Goal: Information Seeking & Learning: Compare options

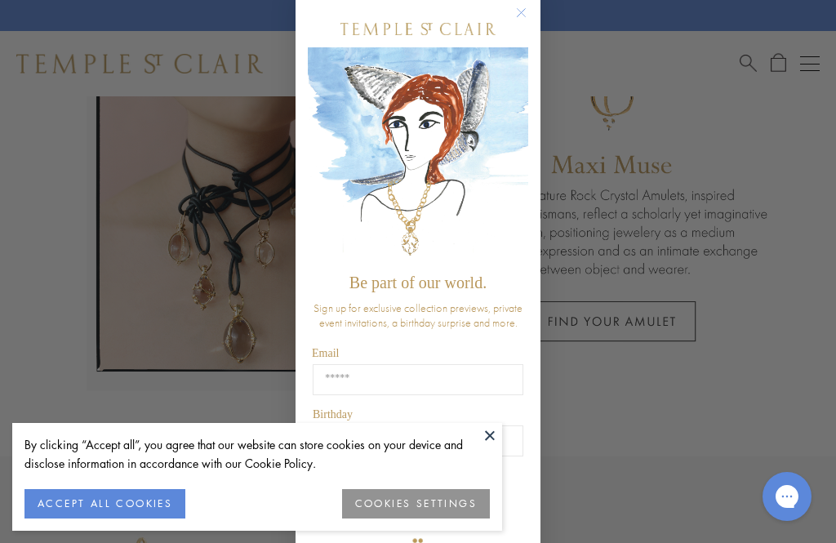
scroll to position [21, 0]
click at [519, 8] on circle "Close dialog" at bounding box center [522, 14] width 20 height 20
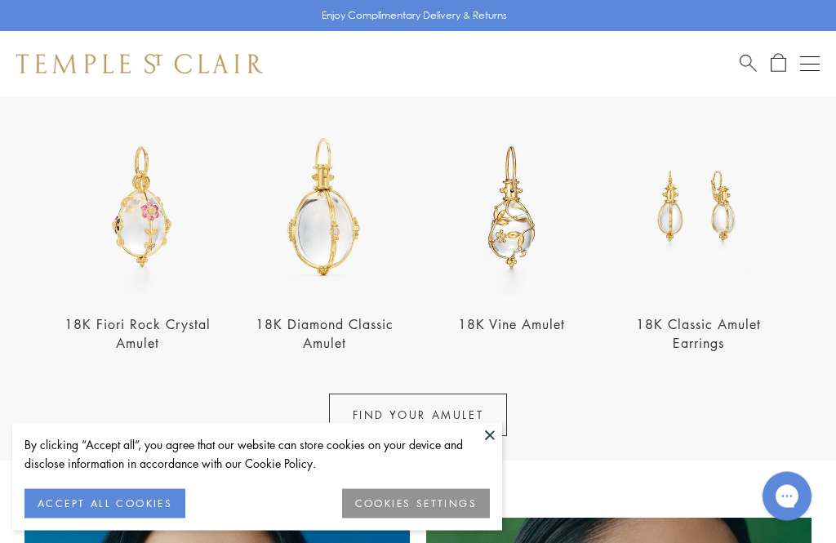
scroll to position [529, 0]
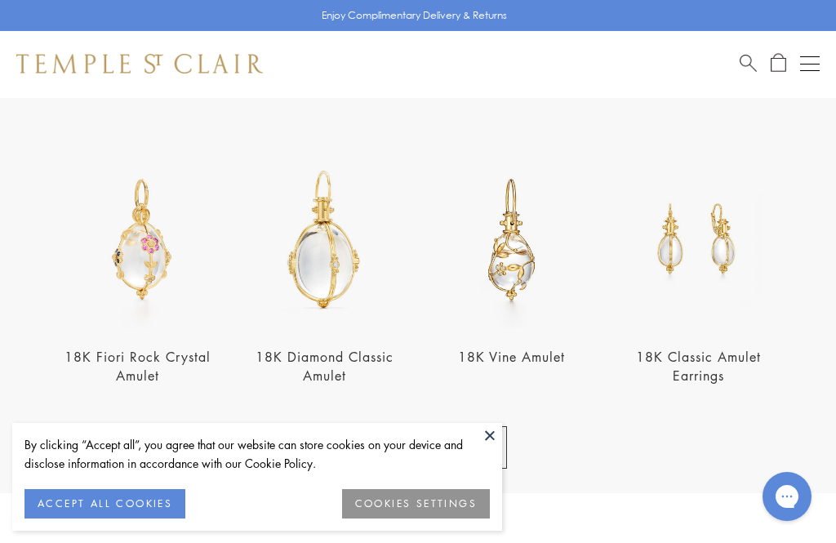
click at [807, 64] on div "Open navigation" at bounding box center [810, 64] width 20 height 1
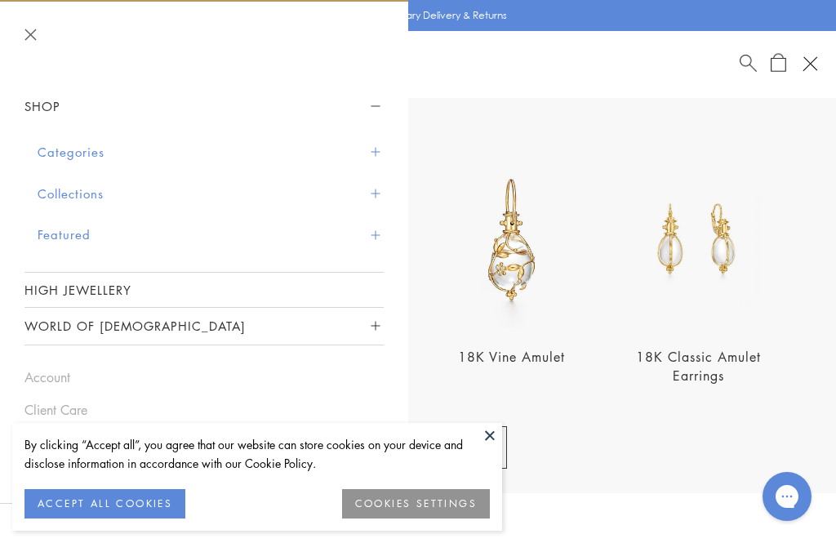
click at [61, 150] on button "Categories" at bounding box center [211, 152] width 346 height 42
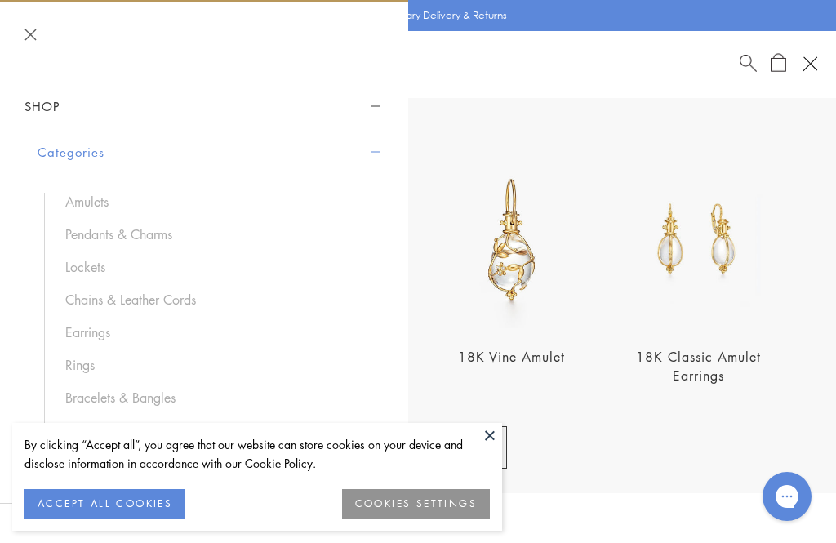
click at [82, 327] on link "Earrings" at bounding box center [216, 332] width 302 height 18
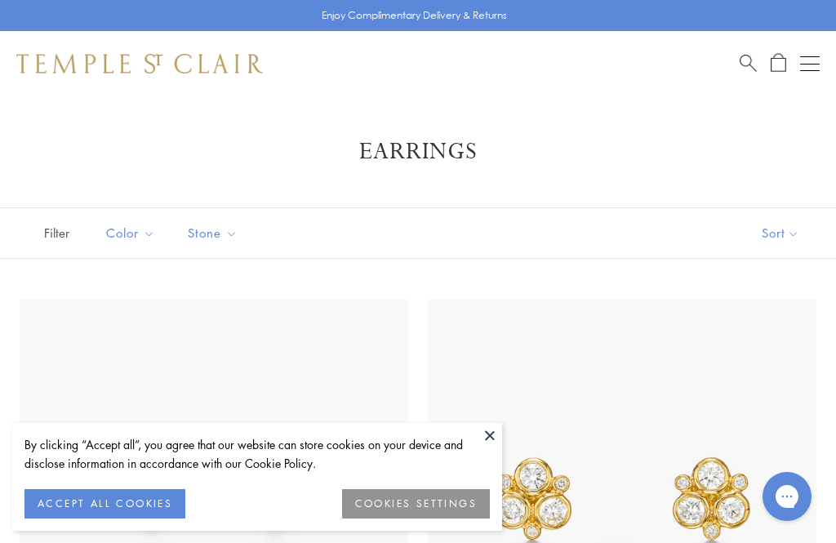
click at [483, 433] on button at bounding box center [489, 435] width 24 height 24
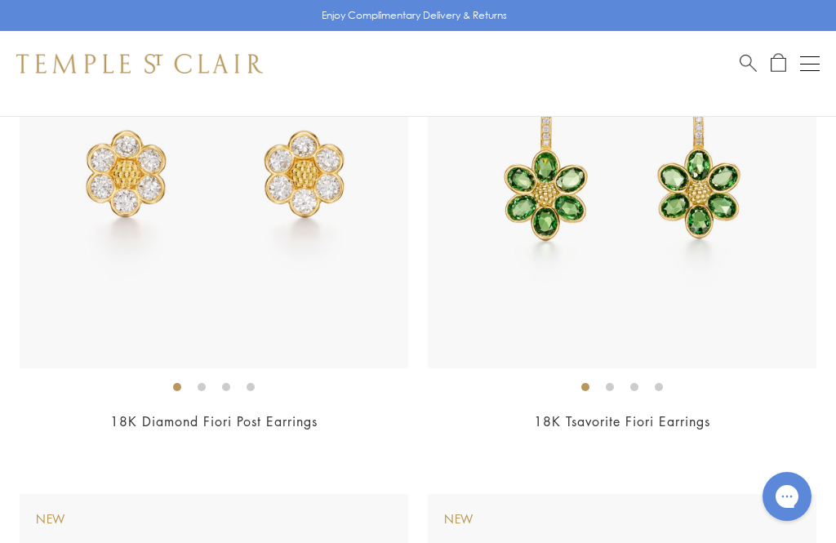
scroll to position [2352, 0]
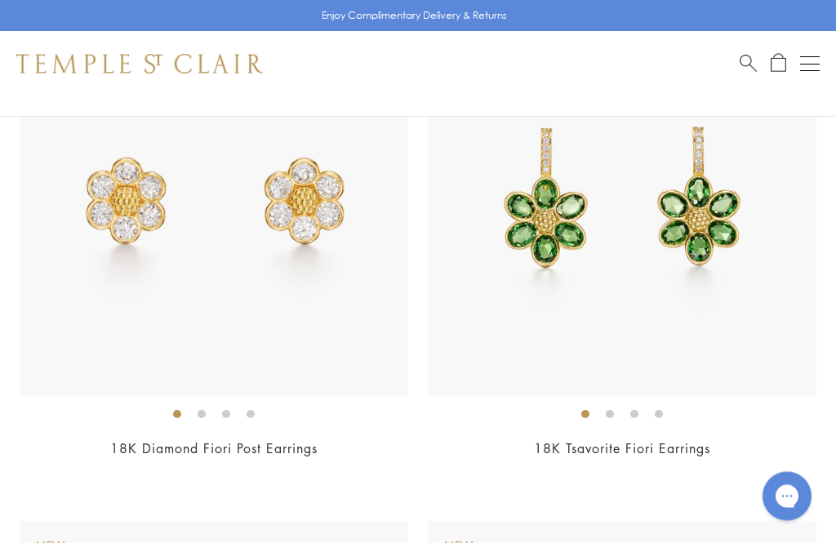
click at [179, 440] on link "18K Diamond Fiori Post Earrings" at bounding box center [213, 449] width 207 height 18
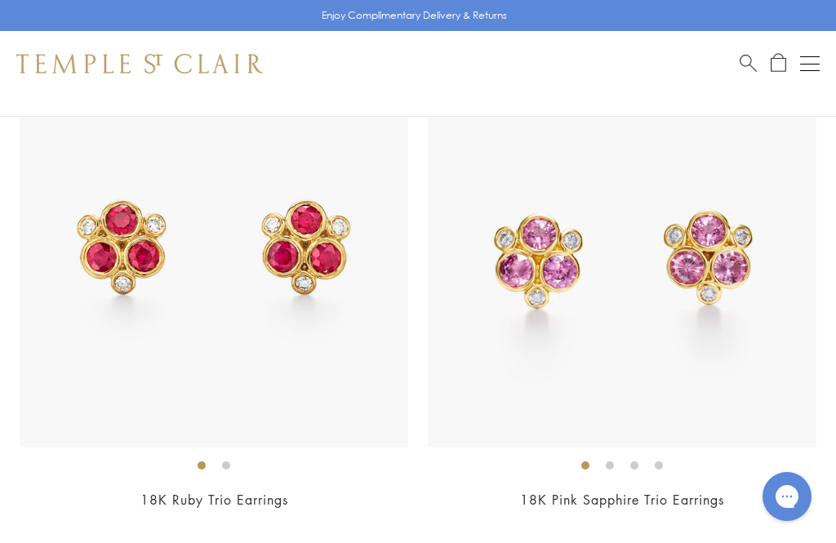
scroll to position [1785, 0]
click at [149, 333] on img at bounding box center [214, 253] width 388 height 388
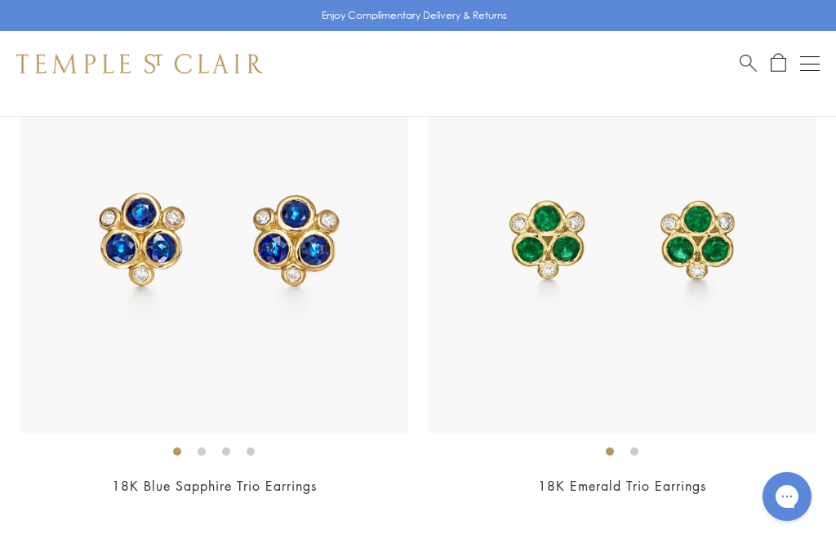
scroll to position [1284, 0]
click at [206, 481] on link "18K Blue Sapphire Trio Earrings" at bounding box center [214, 486] width 205 height 18
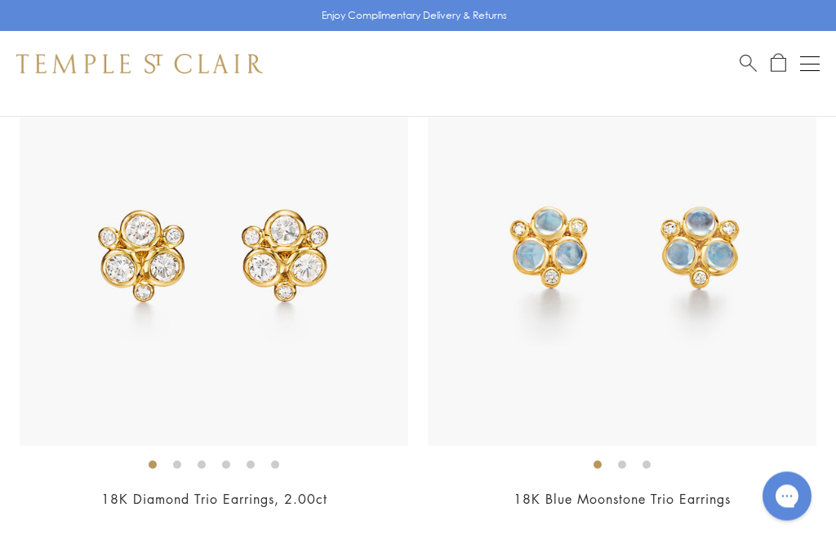
scroll to position [758, 0]
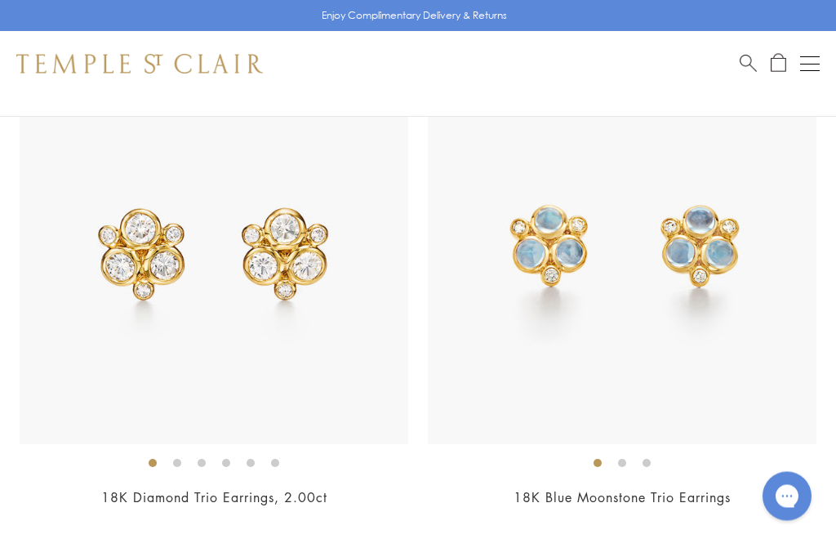
click at [517, 317] on img at bounding box center [622, 250] width 388 height 388
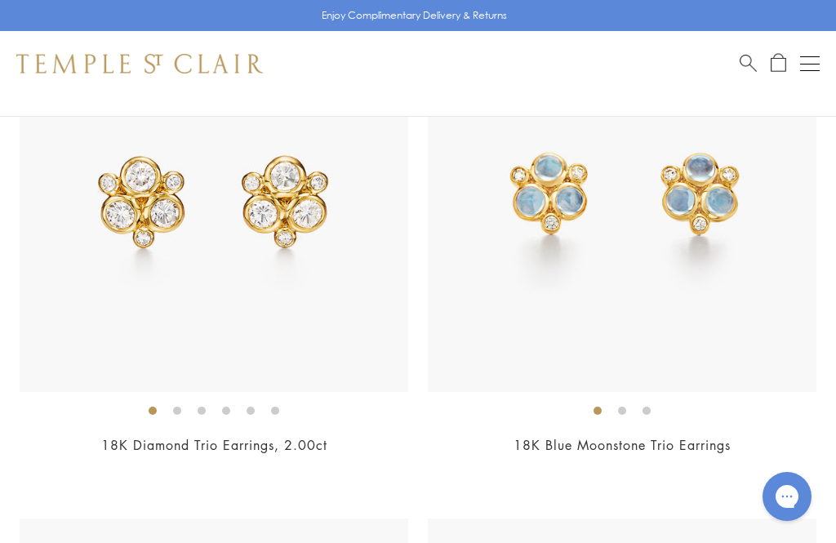
scroll to position [750, 0]
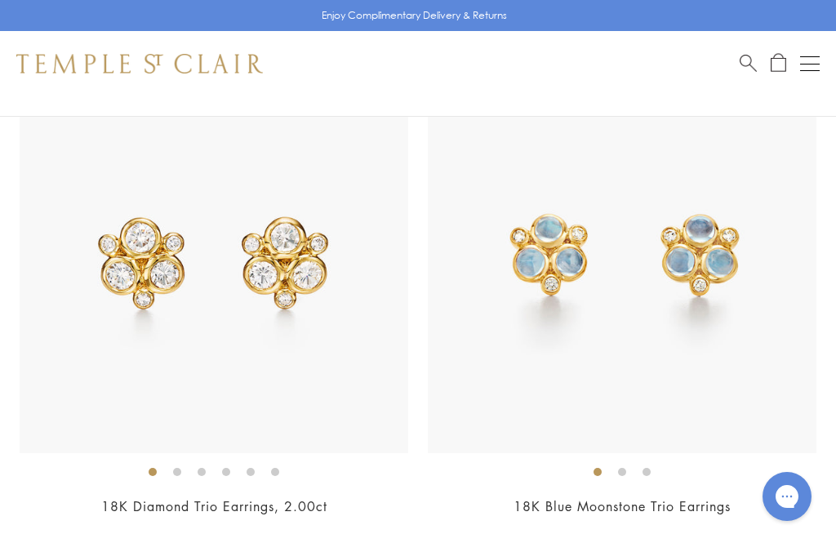
click at [201, 330] on img at bounding box center [214, 258] width 388 height 388
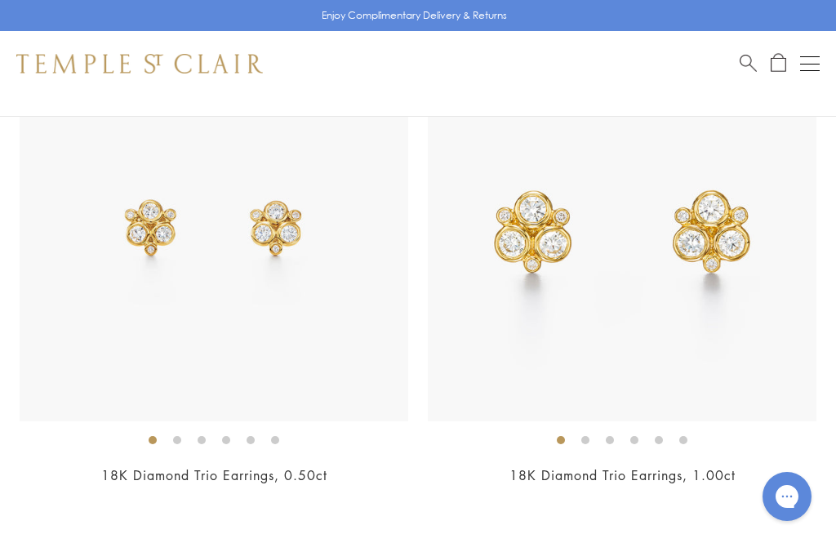
scroll to position [268, 0]
click at [515, 327] on img at bounding box center [622, 226] width 388 height 388
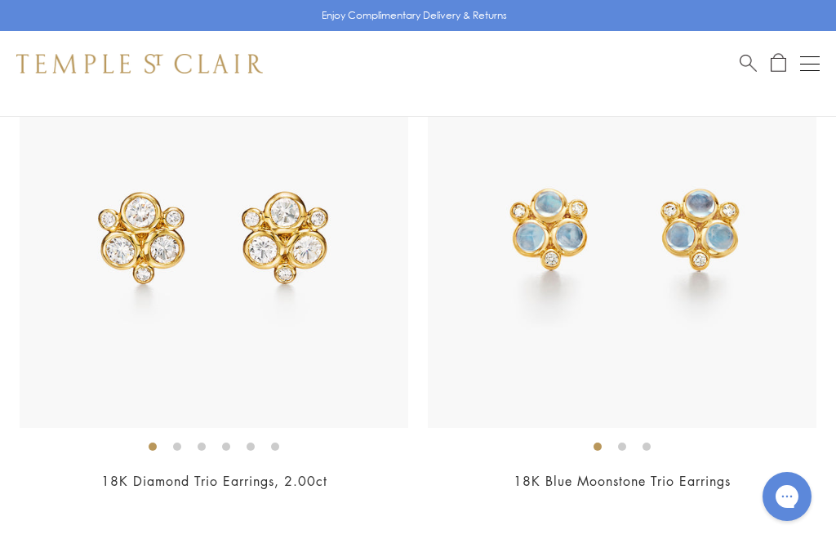
scroll to position [738, 0]
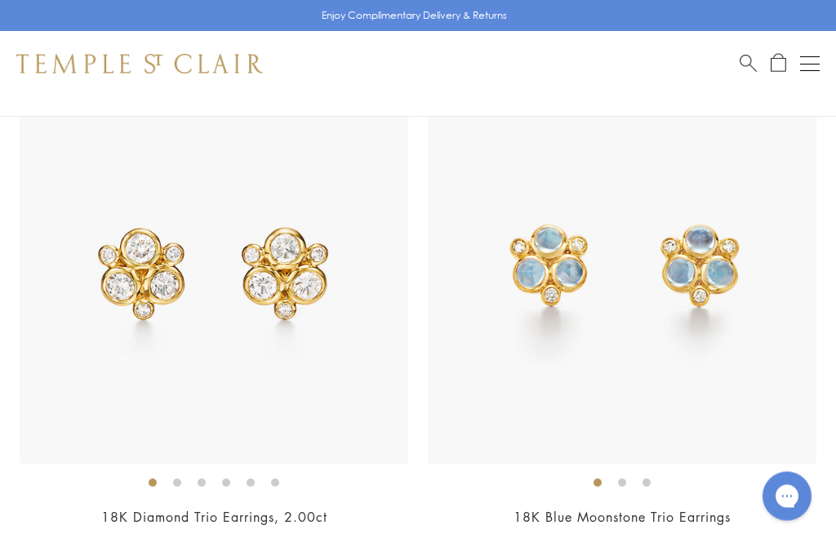
click at [543, 334] on img at bounding box center [622, 270] width 388 height 388
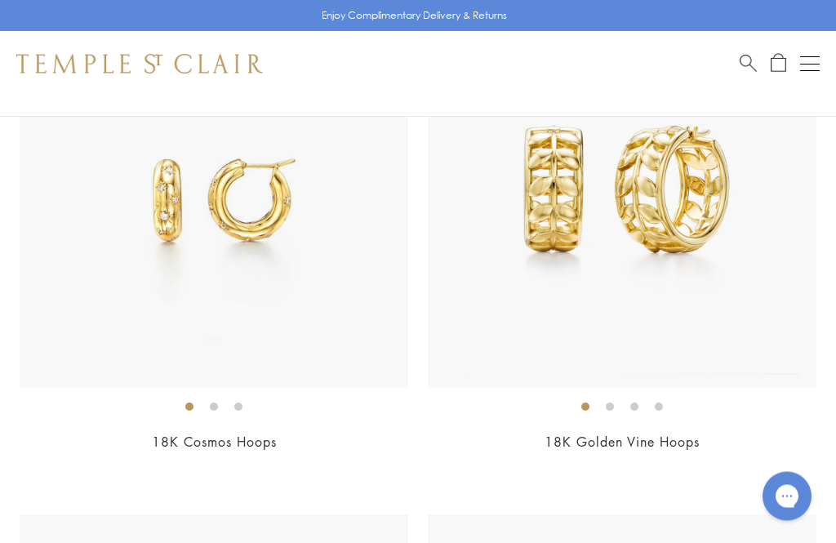
scroll to position [5434, 0]
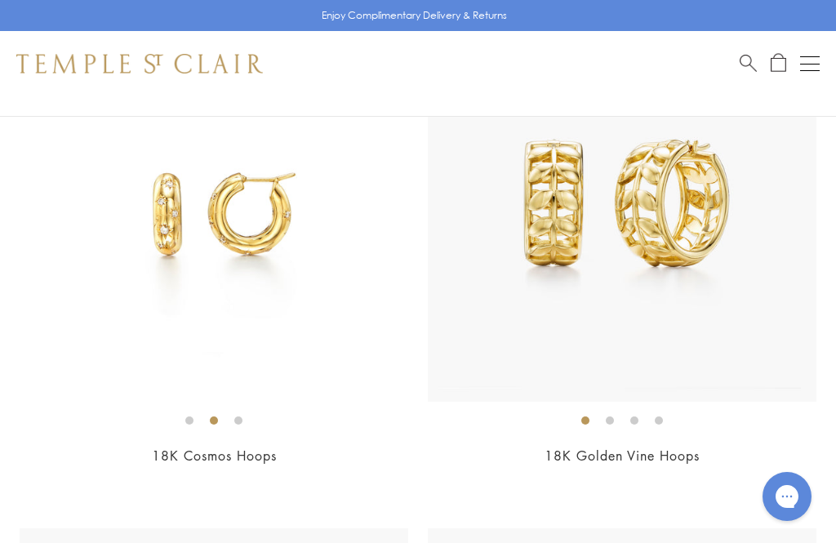
click at [125, 294] on img at bounding box center [214, 207] width 388 height 388
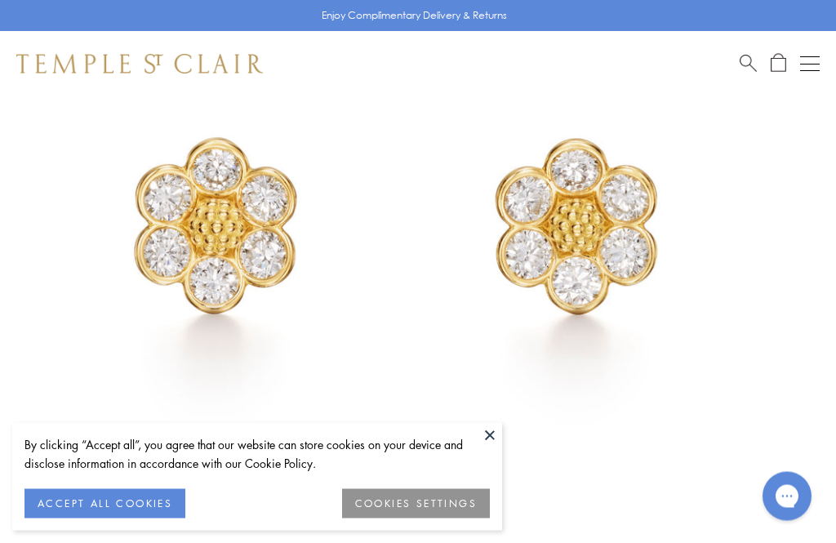
scroll to position [264, 0]
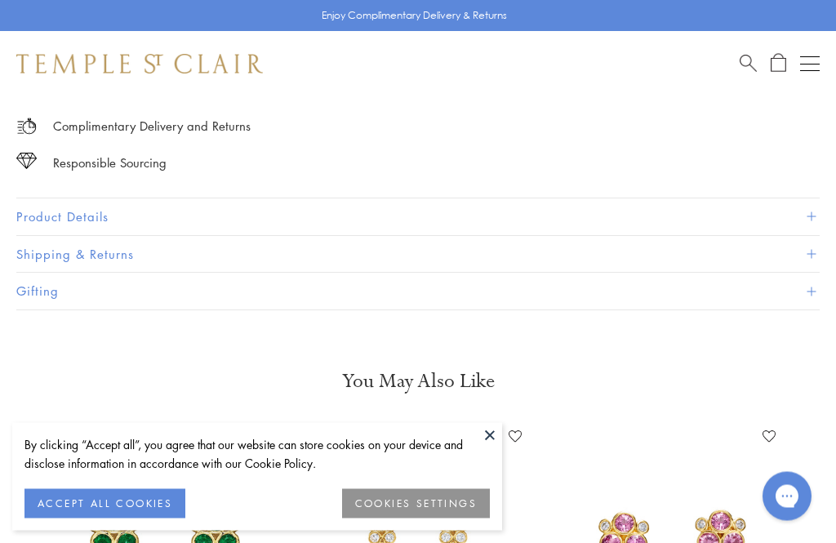
scroll to position [1015, 0]
click at [75, 211] on button "Product Details" at bounding box center [417, 216] width 803 height 37
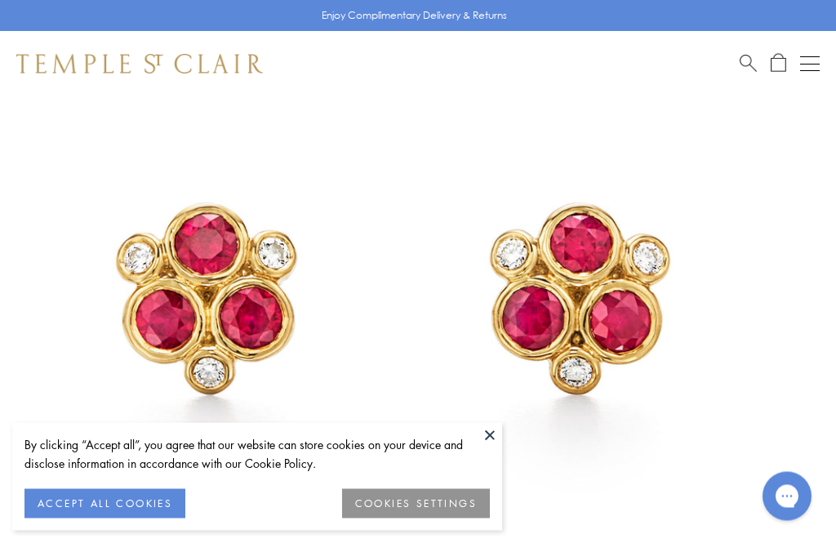
scroll to position [159, 0]
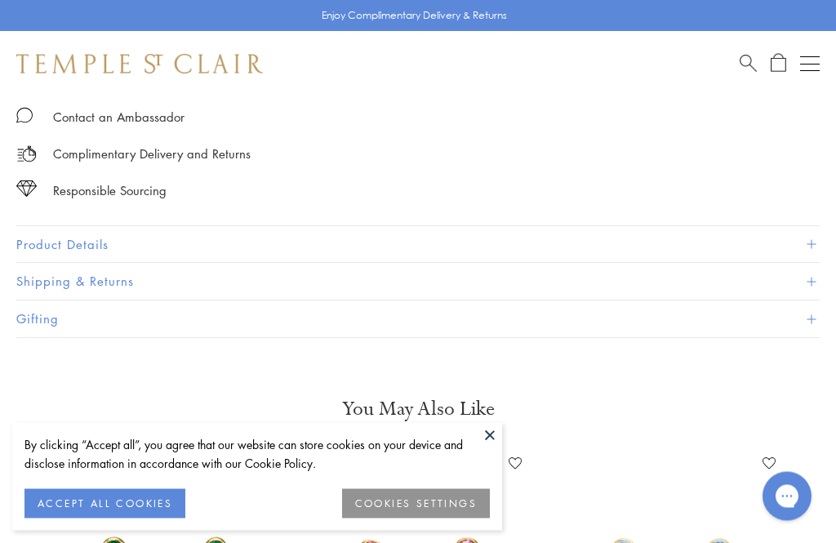
scroll to position [1018, 0]
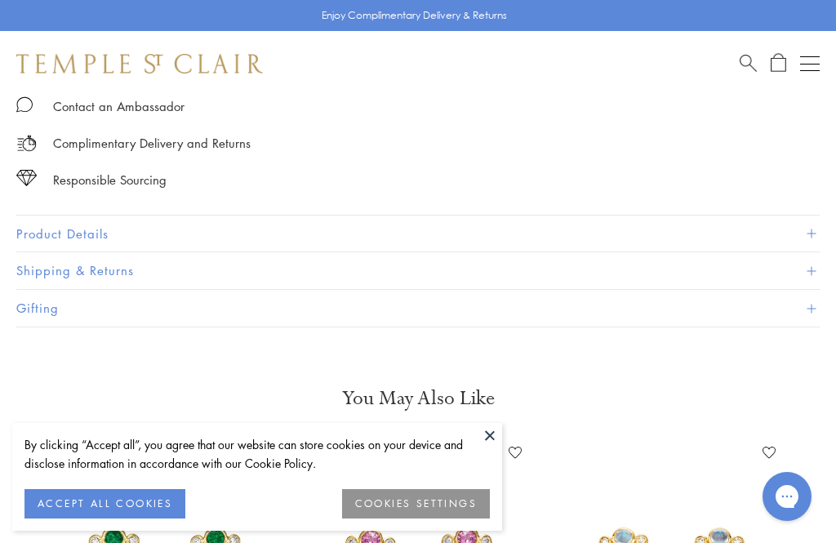
click at [73, 227] on button "Product Details" at bounding box center [417, 233] width 803 height 37
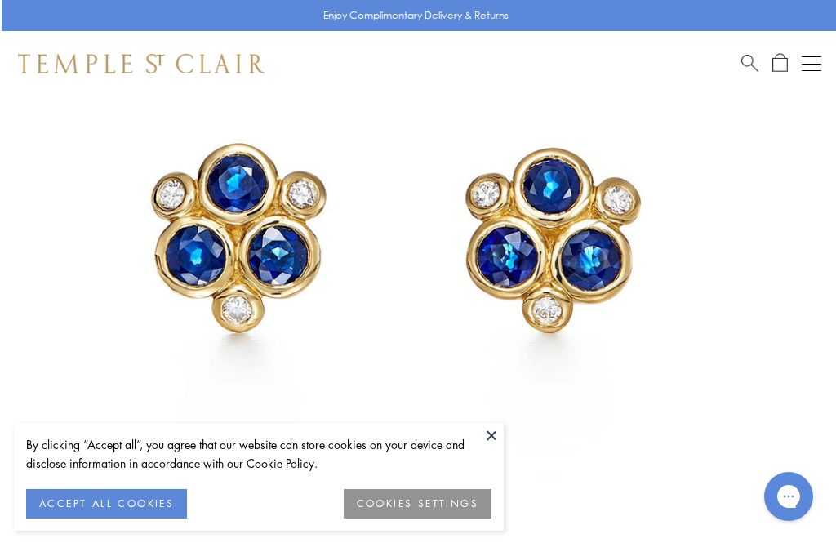
scroll to position [252, 0]
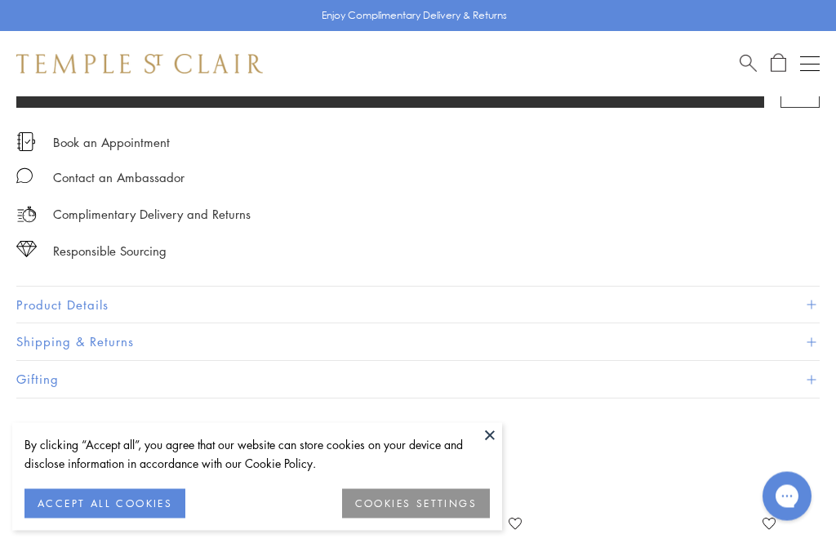
scroll to position [947, 0]
click at [74, 297] on button "Product Details" at bounding box center [417, 304] width 803 height 37
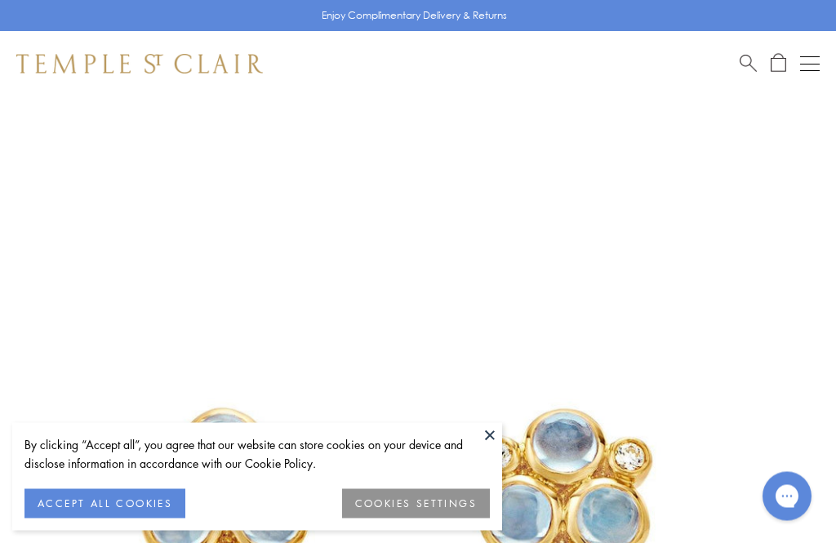
scroll to position [0, 0]
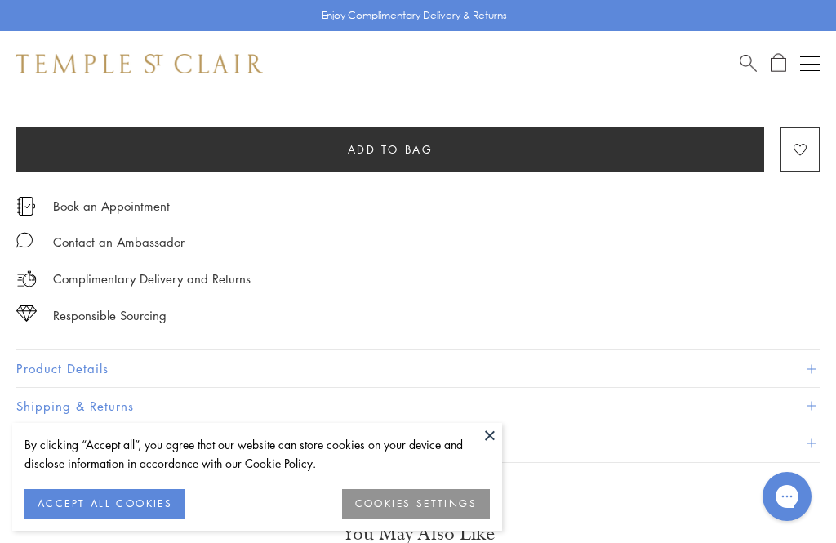
scroll to position [964, 0]
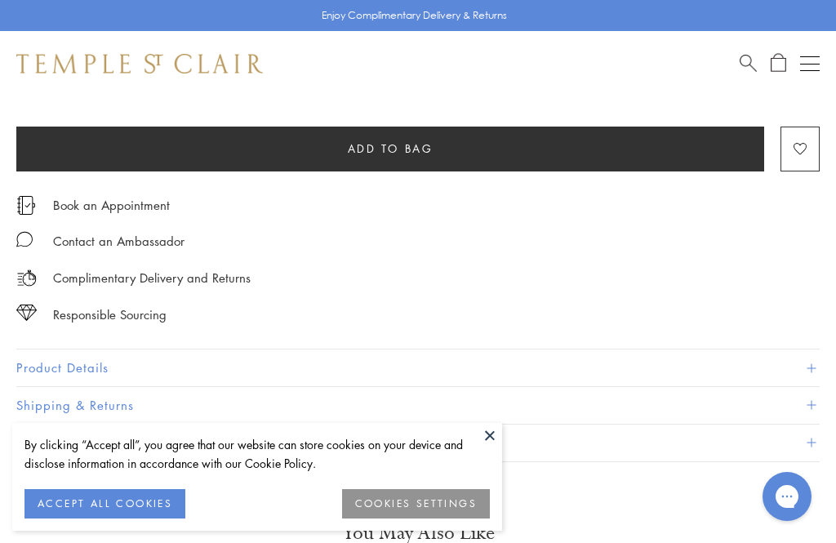
click at [69, 360] on button "Product Details" at bounding box center [417, 367] width 803 height 37
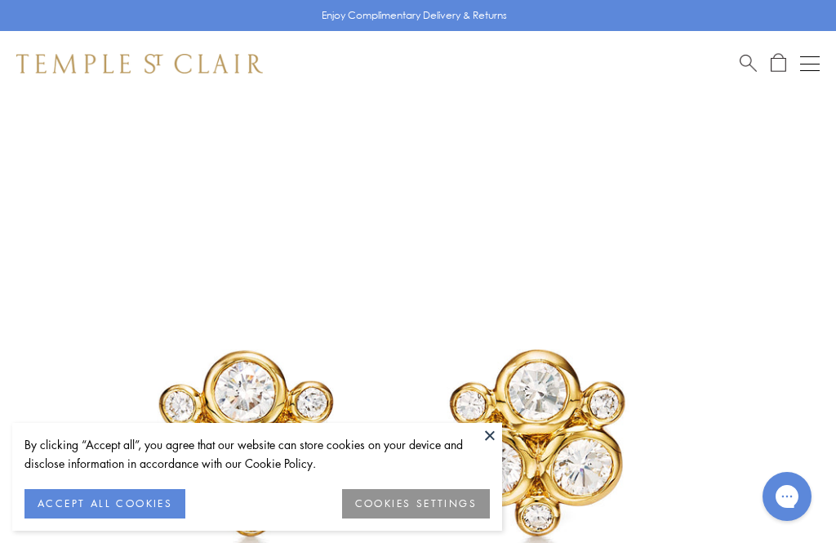
scroll to position [0, 0]
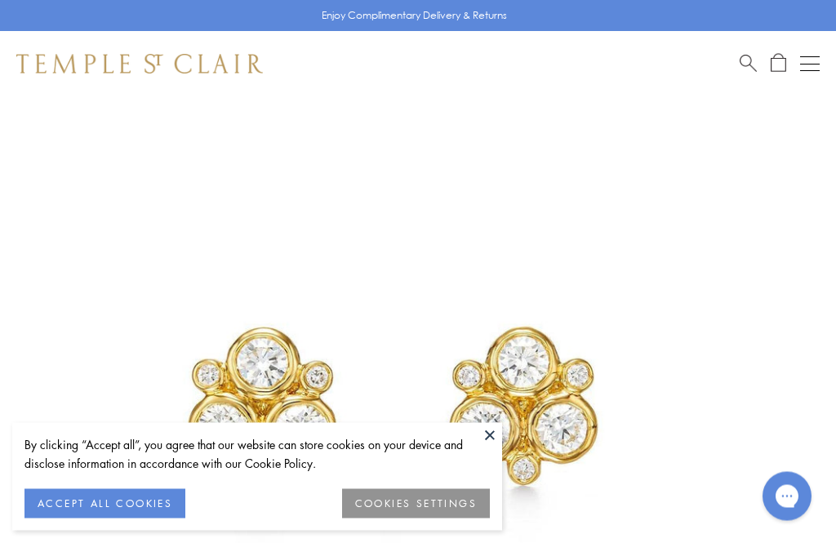
scroll to position [96, 0]
click at [485, 432] on button at bounding box center [489, 435] width 24 height 24
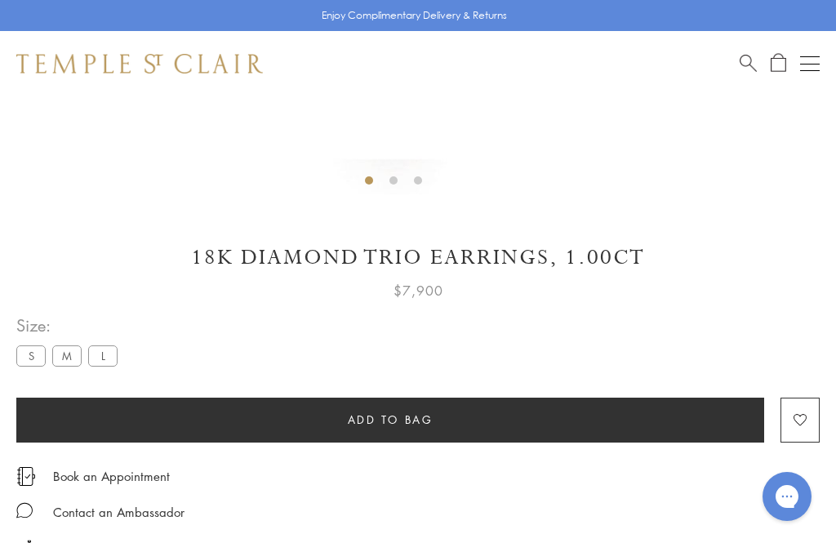
scroll to position [689, 0]
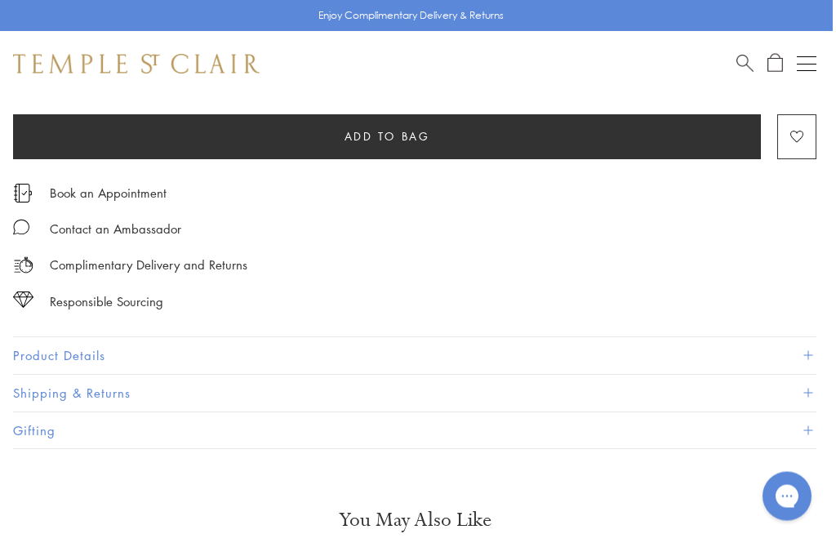
click at [78, 344] on button "Product Details" at bounding box center [414, 356] width 803 height 37
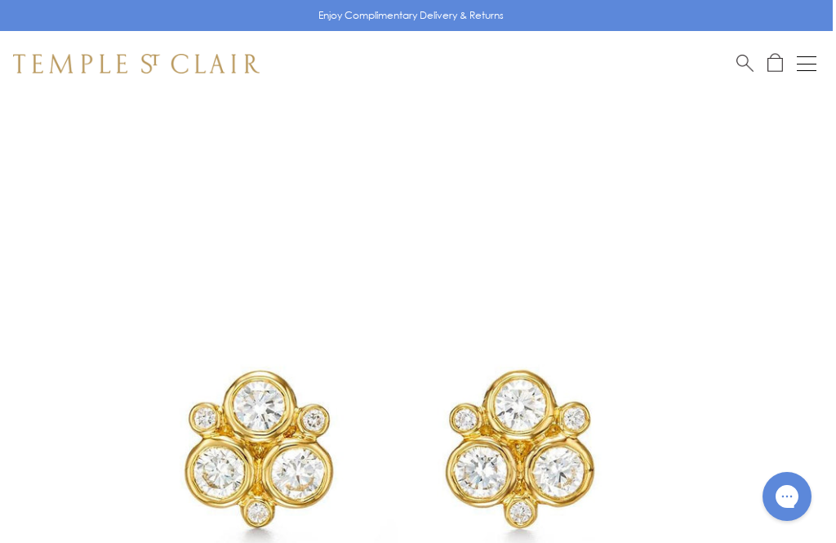
scroll to position [0, 3]
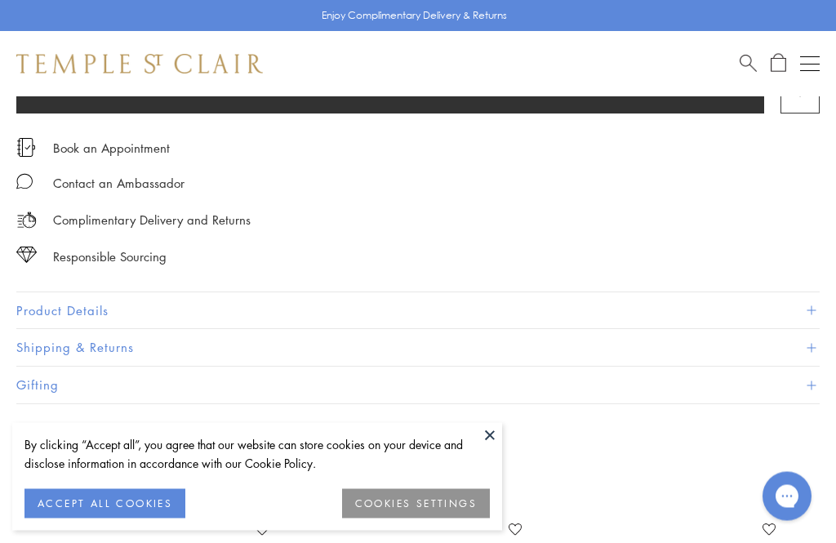
scroll to position [942, 0]
click at [86, 304] on button "Product Details" at bounding box center [417, 310] width 803 height 37
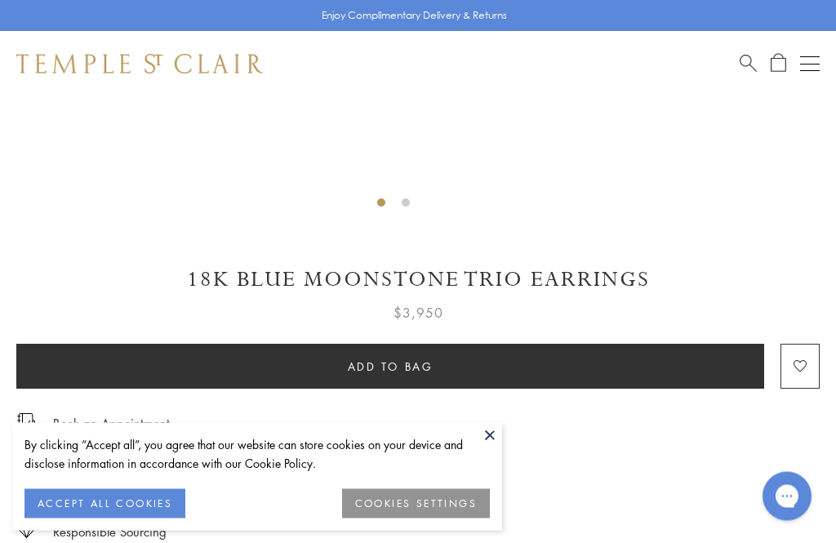
scroll to position [656, 0]
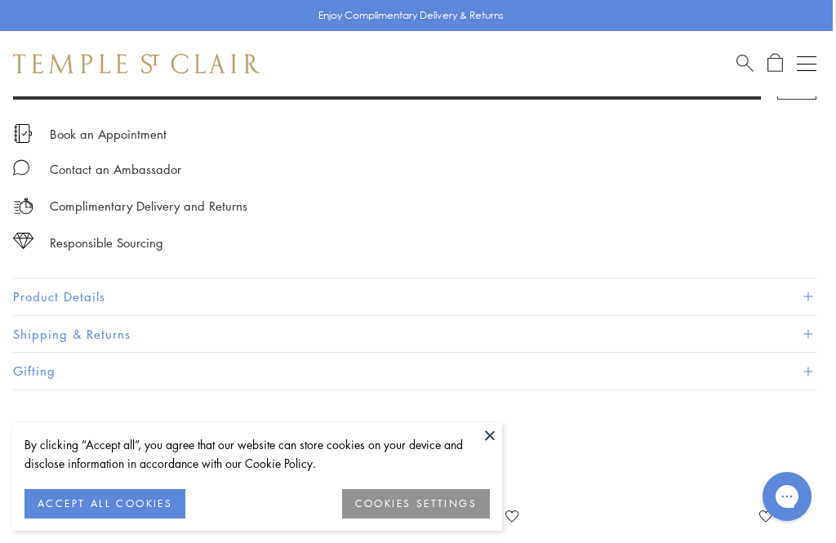
scroll to position [962, 3]
click at [81, 291] on button "Product Details" at bounding box center [414, 297] width 803 height 37
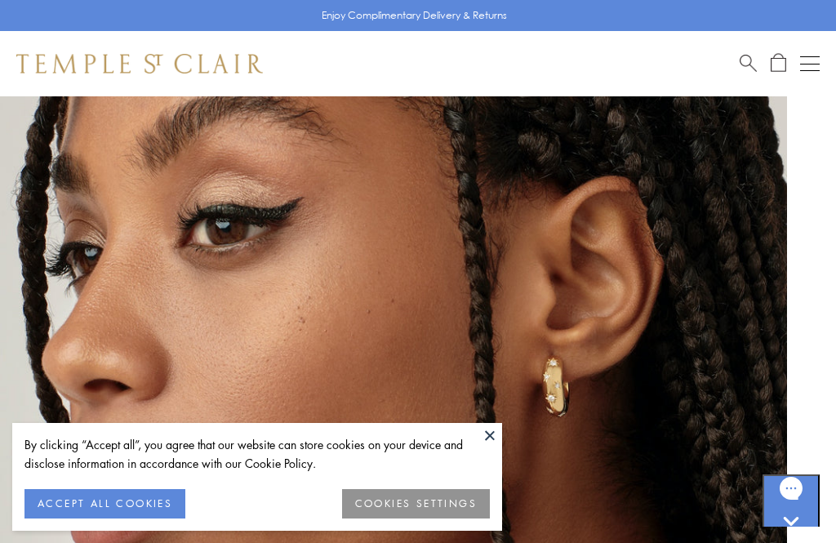
scroll to position [0, 0]
